Goal: Find specific page/section: Find specific page/section

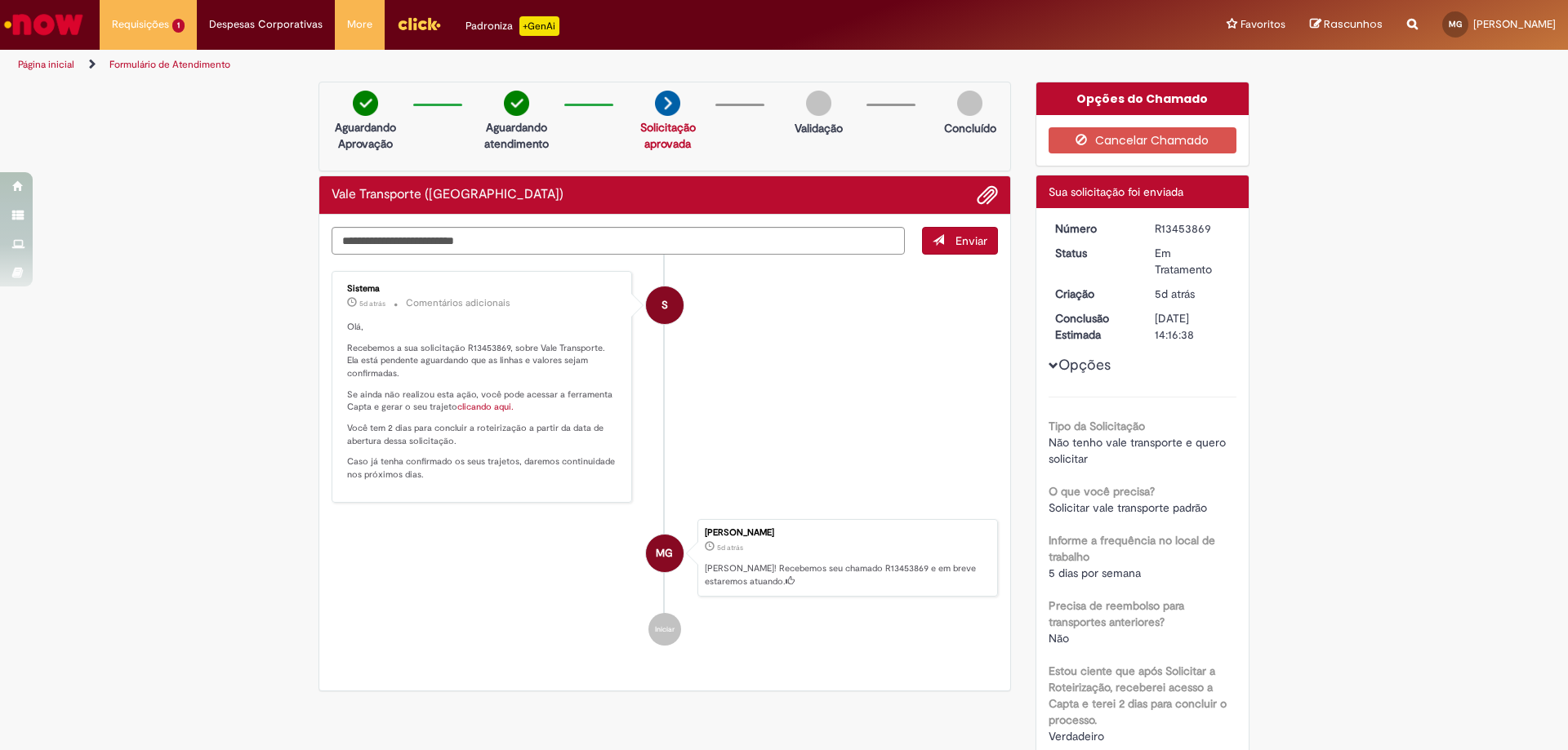
scroll to position [82, 0]
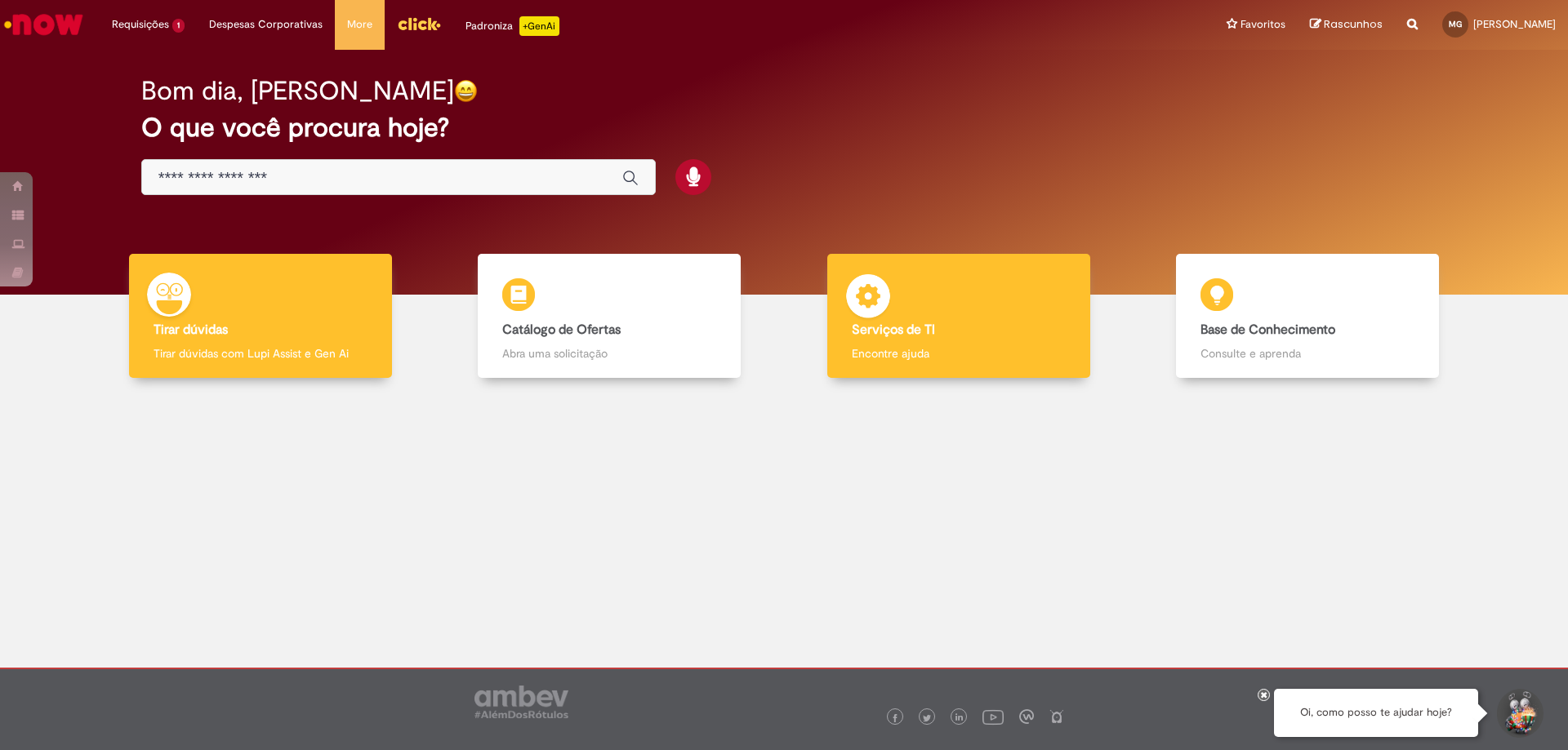
click at [946, 299] on div "Serviços de TI Serviços de TI Encontre ajuda" at bounding box center [958, 316] width 263 height 125
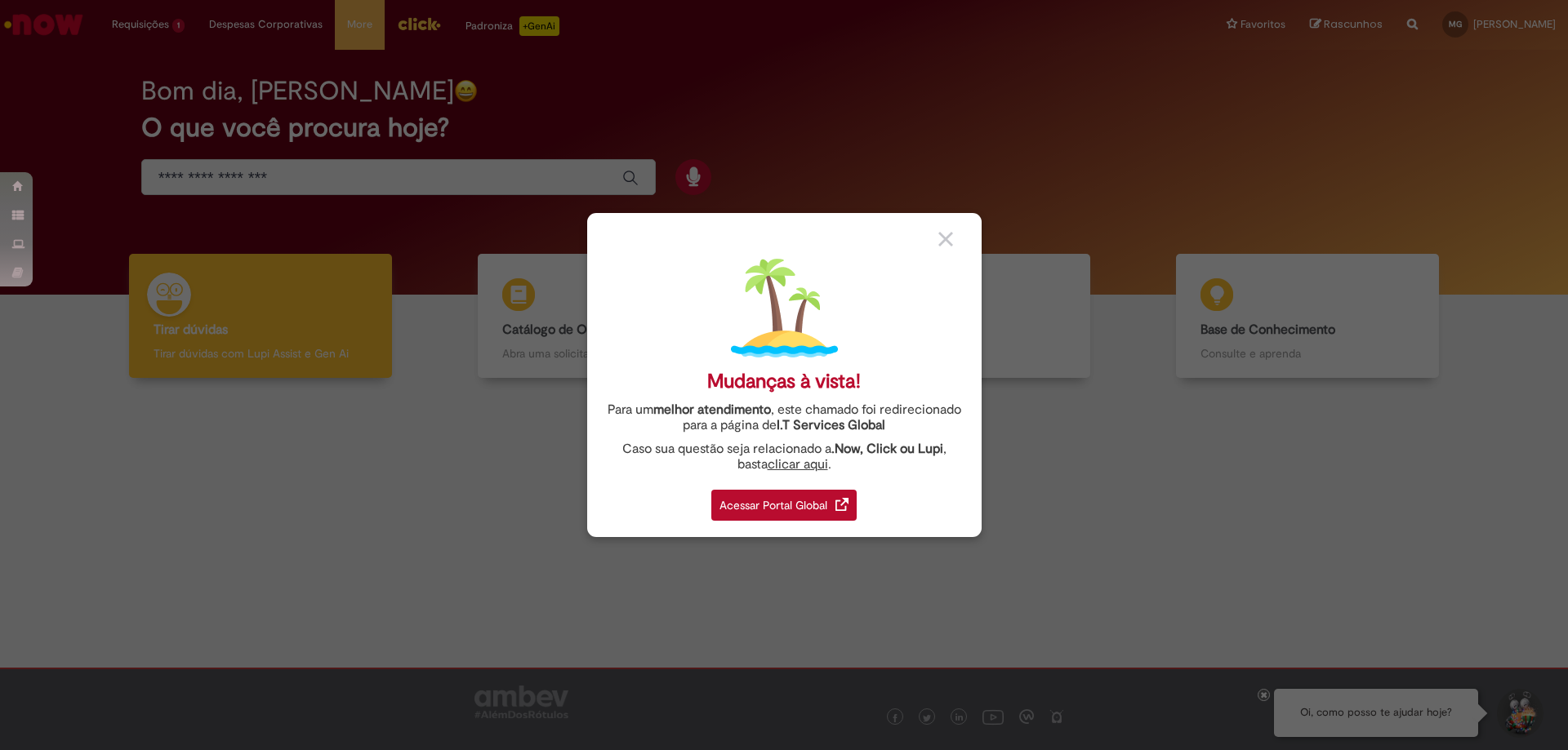
click at [809, 496] on div "Acessar Portal Global" at bounding box center [784, 505] width 145 height 31
